Goal: Book appointment/travel/reservation

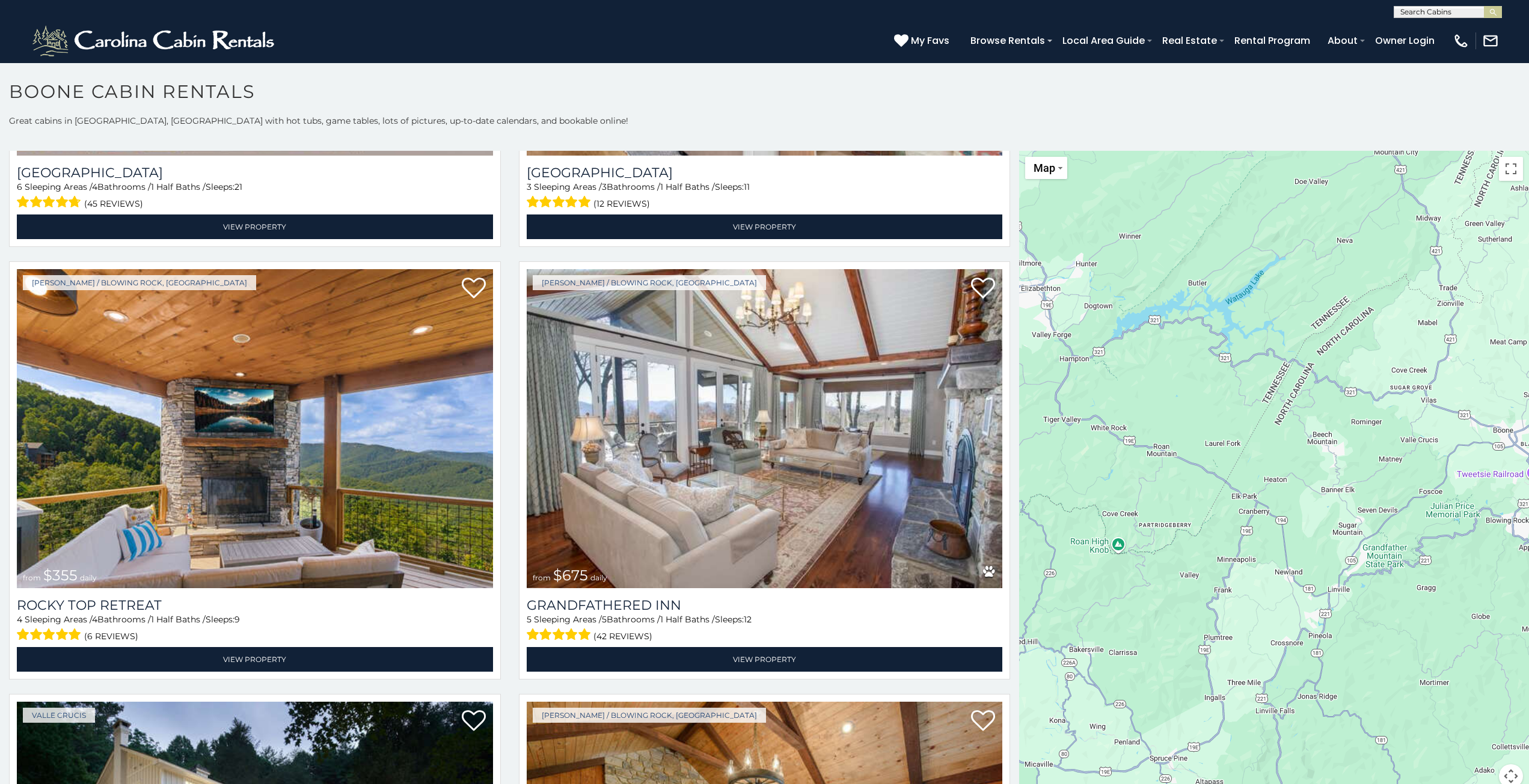
scroll to position [12, 0]
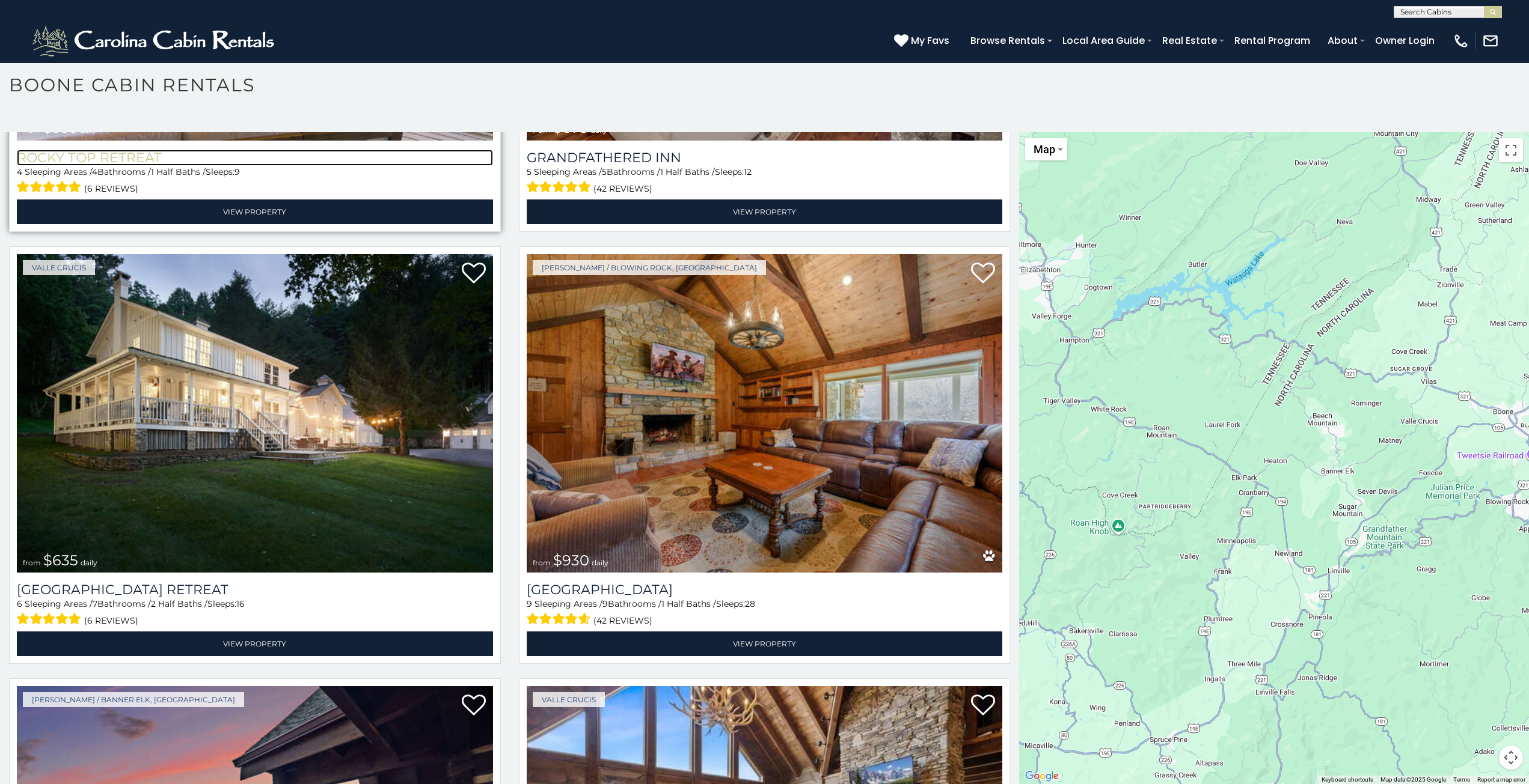
click at [109, 150] on h3 "Rocky Top Retreat" at bounding box center [255, 158] width 476 height 17
